Goal: Transaction & Acquisition: Purchase product/service

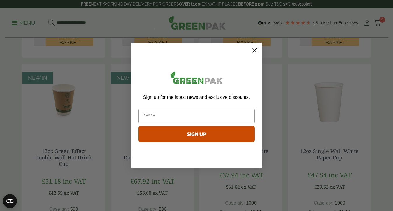
scroll to position [488, 0]
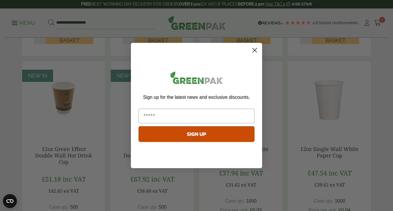
click at [255, 50] on icon "Close dialog" at bounding box center [255, 50] width 4 height 4
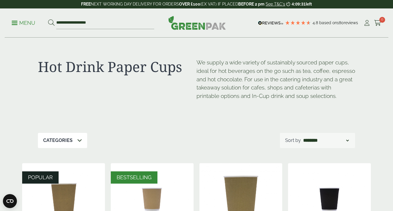
scroll to position [0, 0]
click at [75, 141] on div "Categories" at bounding box center [62, 140] width 49 height 15
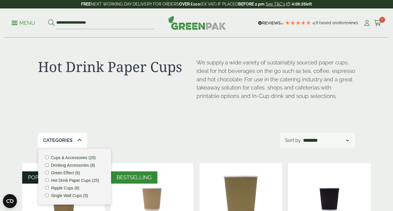
click at [49, 171] on li "Green Effect (6)" at bounding box center [74, 173] width 59 height 4
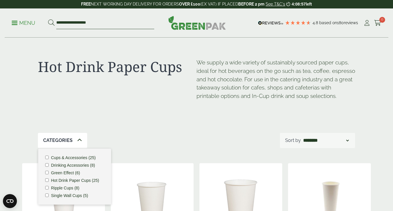
click at [64, 23] on input "**********" at bounding box center [105, 23] width 98 height 12
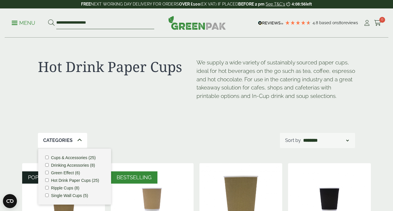
click at [64, 23] on input "**********" at bounding box center [105, 23] width 98 height 12
type input "*****"
click at [51, 23] on button at bounding box center [51, 23] width 6 height 8
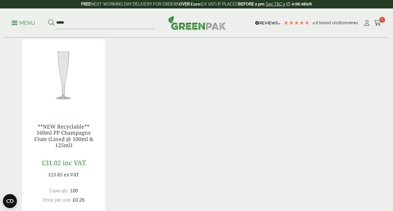
click at [67, 71] on img at bounding box center [63, 75] width 83 height 73
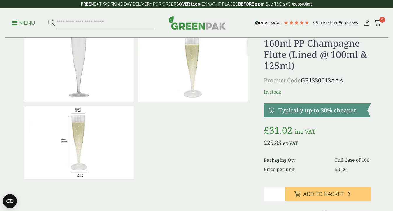
scroll to position [94, 0]
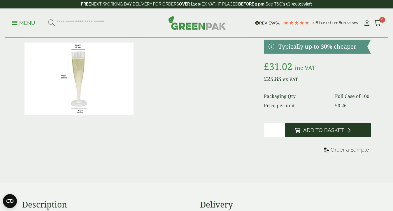
click at [320, 132] on span "Add to Basket" at bounding box center [323, 130] width 41 height 6
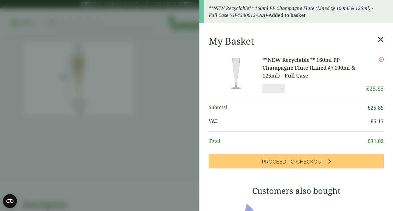
click at [381, 37] on icon at bounding box center [380, 40] width 6 height 8
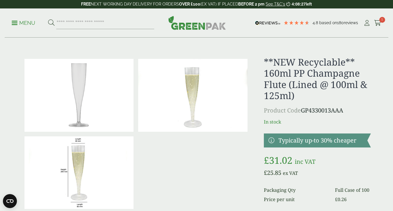
scroll to position [0, 0]
click at [16, 20] on link "Menu" at bounding box center [24, 23] width 24 height 6
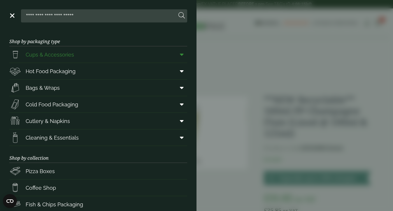
click at [183, 52] on icon at bounding box center [182, 55] width 4 height 6
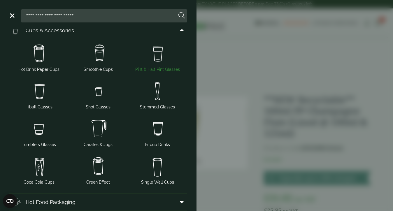
scroll to position [23, 0]
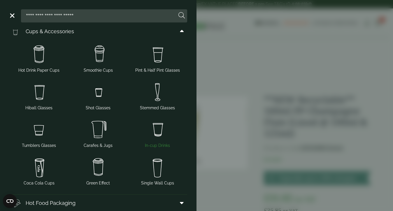
click at [158, 130] on img at bounding box center [157, 129] width 54 height 23
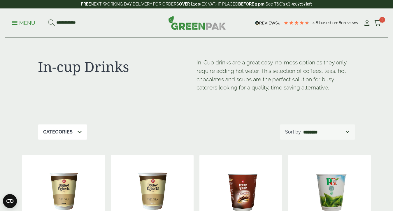
click at [15, 25] on link "Menu" at bounding box center [24, 23] width 24 height 6
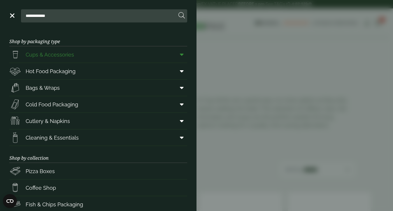
click at [99, 53] on link "Cups & Accessories" at bounding box center [98, 54] width 178 height 16
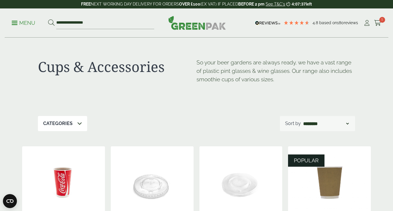
select select "*********"
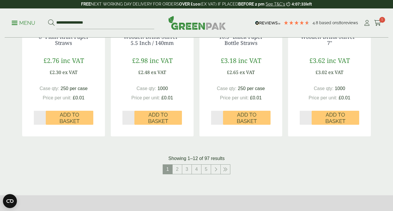
scroll to position [654, 0]
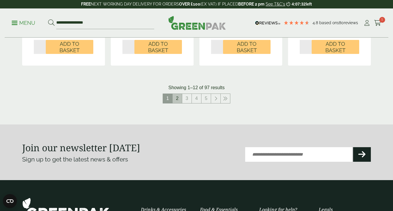
click at [177, 98] on link "2" at bounding box center [177, 98] width 9 height 9
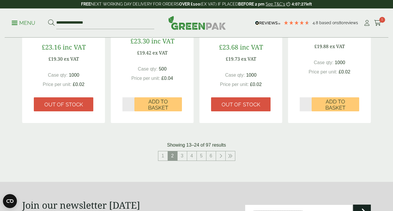
scroll to position [632, 0]
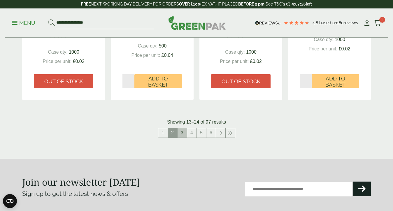
click at [183, 129] on link "3" at bounding box center [181, 132] width 9 height 9
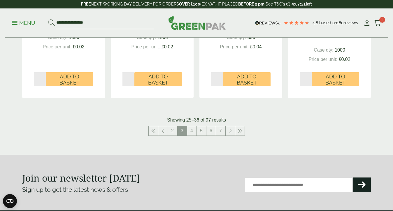
scroll to position [635, 0]
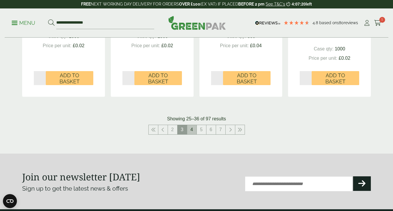
click at [193, 127] on link "4" at bounding box center [191, 129] width 9 height 9
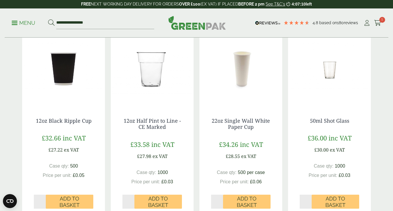
scroll to position [520, 0]
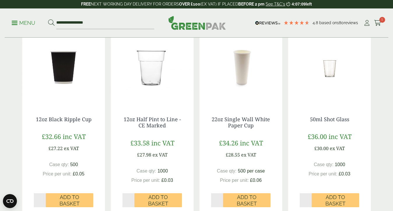
click at [244, 70] on img at bounding box center [240, 68] width 83 height 73
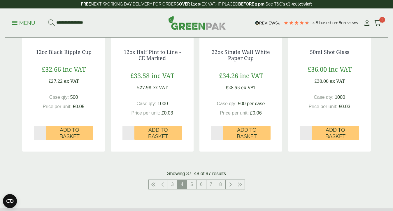
scroll to position [587, 0]
click at [189, 183] on link "5" at bounding box center [191, 184] width 9 height 9
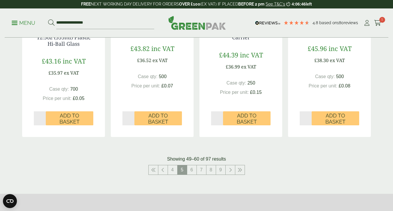
scroll to position [605, 0]
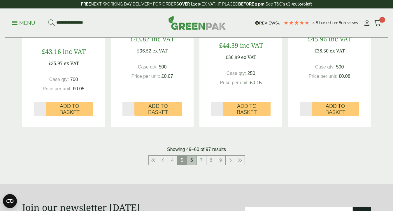
click at [192, 156] on link "6" at bounding box center [191, 160] width 9 height 9
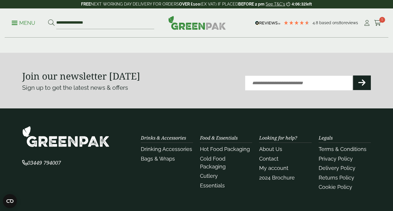
scroll to position [738, 0]
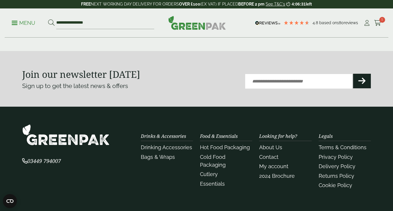
click at [13, 21] on link "Menu" at bounding box center [24, 23] width 24 height 6
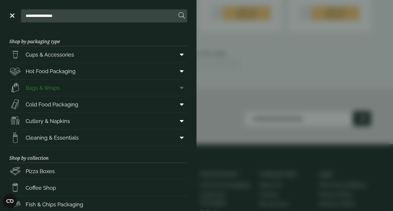
scroll to position [0, 0]
click at [183, 122] on icon at bounding box center [182, 121] width 4 height 6
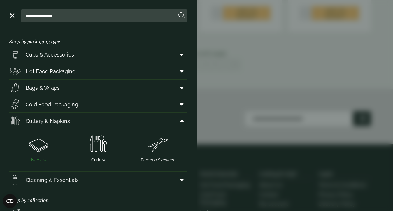
click at [39, 141] on img at bounding box center [39, 144] width 54 height 23
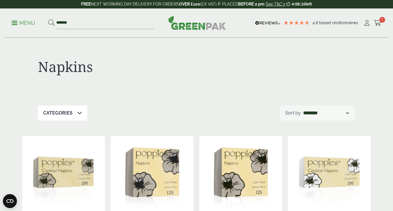
click at [15, 22] on p "Menu" at bounding box center [24, 23] width 24 height 7
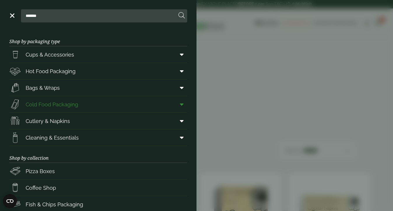
scroll to position [1, 0]
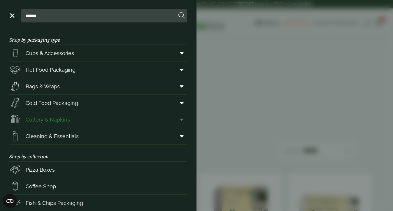
click at [179, 121] on span at bounding box center [180, 119] width 13 height 11
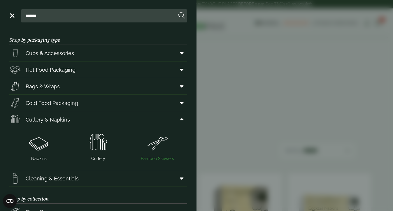
click at [159, 151] on img at bounding box center [157, 142] width 54 height 23
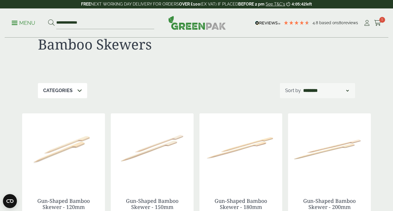
scroll to position [23, 0]
click at [74, 87] on div "Categories" at bounding box center [62, 89] width 49 height 15
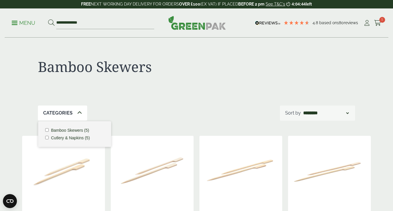
scroll to position [0, 0]
click at [144, 51] on div "Bamboo Skewers" at bounding box center [196, 72] width 317 height 68
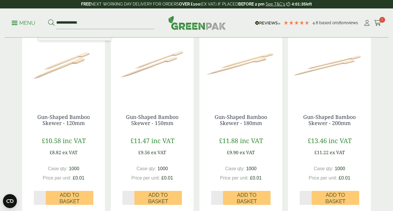
scroll to position [107, 0]
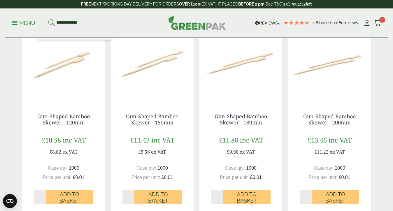
click at [52, 74] on img at bounding box center [63, 65] width 83 height 73
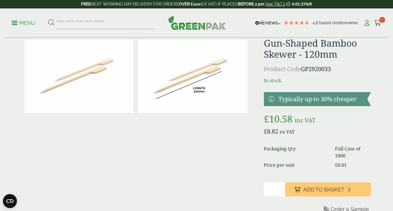
scroll to position [19, 0]
click at [109, 80] on img at bounding box center [78, 76] width 109 height 73
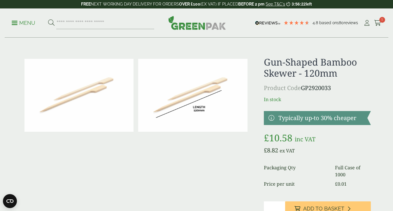
scroll to position [0, 0]
click at [377, 20] on icon at bounding box center [377, 23] width 7 height 6
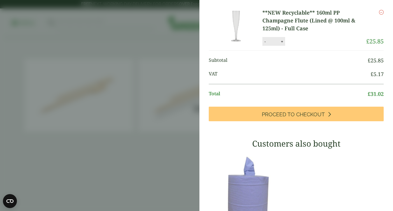
scroll to position [17, 0]
